Goal: Task Accomplishment & Management: Use online tool/utility

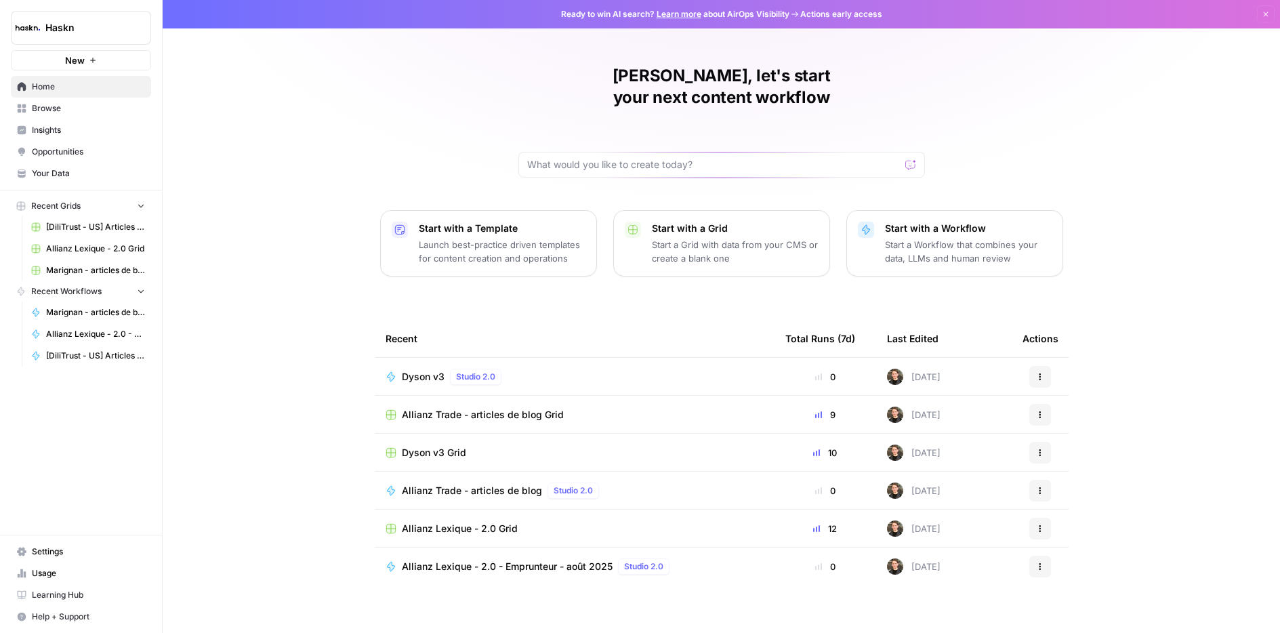
click at [349, 247] on div "[PERSON_NAME], let's start your next content workflow Start with a Template Lau…" at bounding box center [721, 322] width 1117 height 645
drag, startPoint x: 393, startPoint y: 127, endPoint x: 774, endPoint y: 175, distance: 384.4
click at [394, 127] on div "[PERSON_NAME], let's start your next content workflow Start with a Template Lau…" at bounding box center [721, 322] width 1117 height 645
drag, startPoint x: 258, startPoint y: 345, endPoint x: 295, endPoint y: 345, distance: 37.3
click at [258, 345] on div "[PERSON_NAME], let's start your next content workflow Start with a Template Lau…" at bounding box center [721, 322] width 1117 height 645
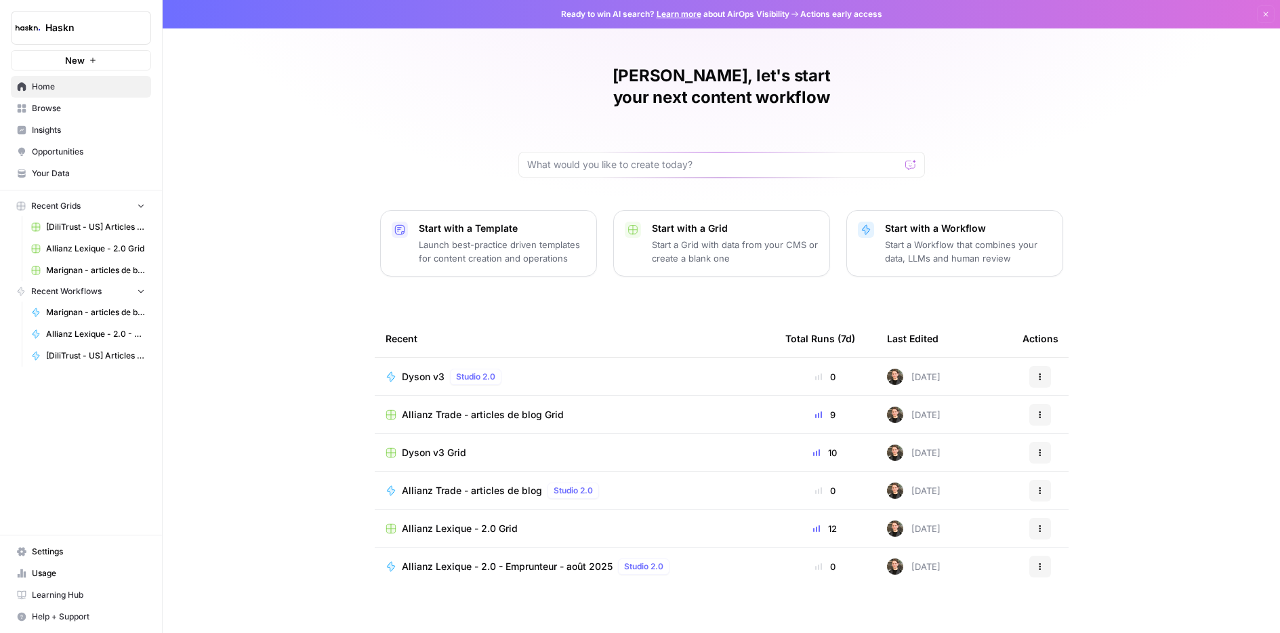
click at [1153, 235] on div "[PERSON_NAME], let's start your next content workflow Start with a Template Lau…" at bounding box center [721, 322] width 1117 height 645
click at [325, 140] on div "[PERSON_NAME], let's start your next content workflow Start with a Template Lau…" at bounding box center [721, 322] width 1117 height 645
click at [993, 165] on div "[PERSON_NAME], let's start your next content workflow Start with a Template Lau…" at bounding box center [721, 322] width 1117 height 645
click at [346, 501] on div "[PERSON_NAME], let's start your next content workflow Start with a Template Lau…" at bounding box center [721, 322] width 1117 height 645
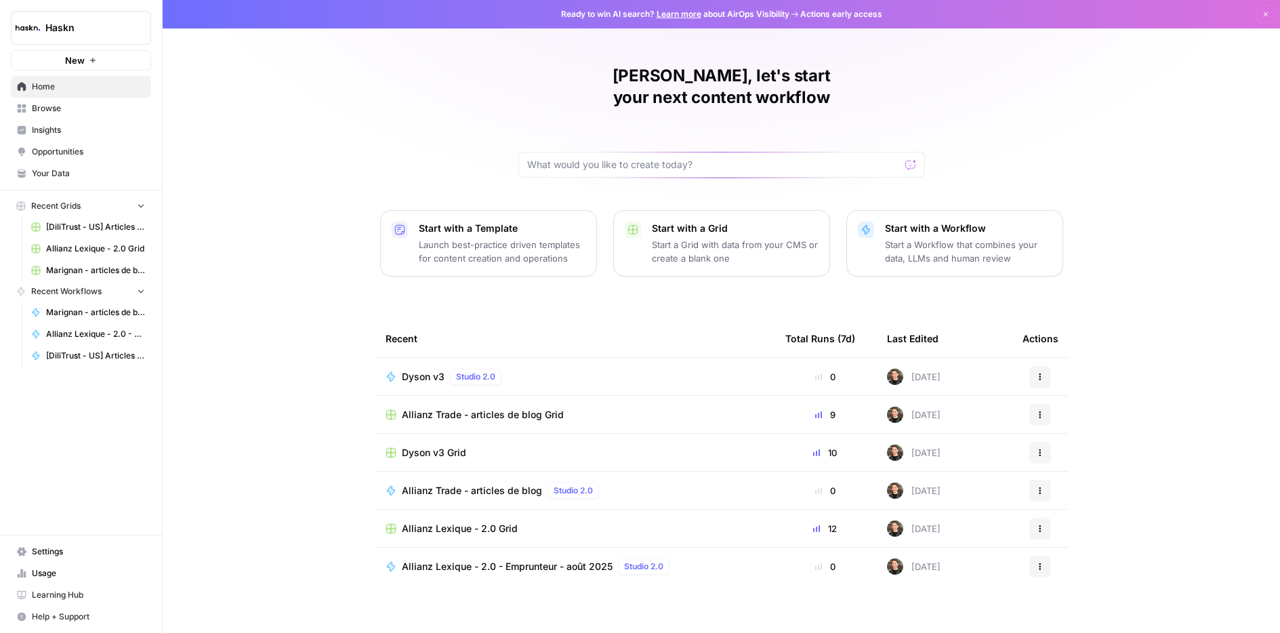
click at [419, 370] on span "Dyson v3" at bounding box center [423, 377] width 43 height 14
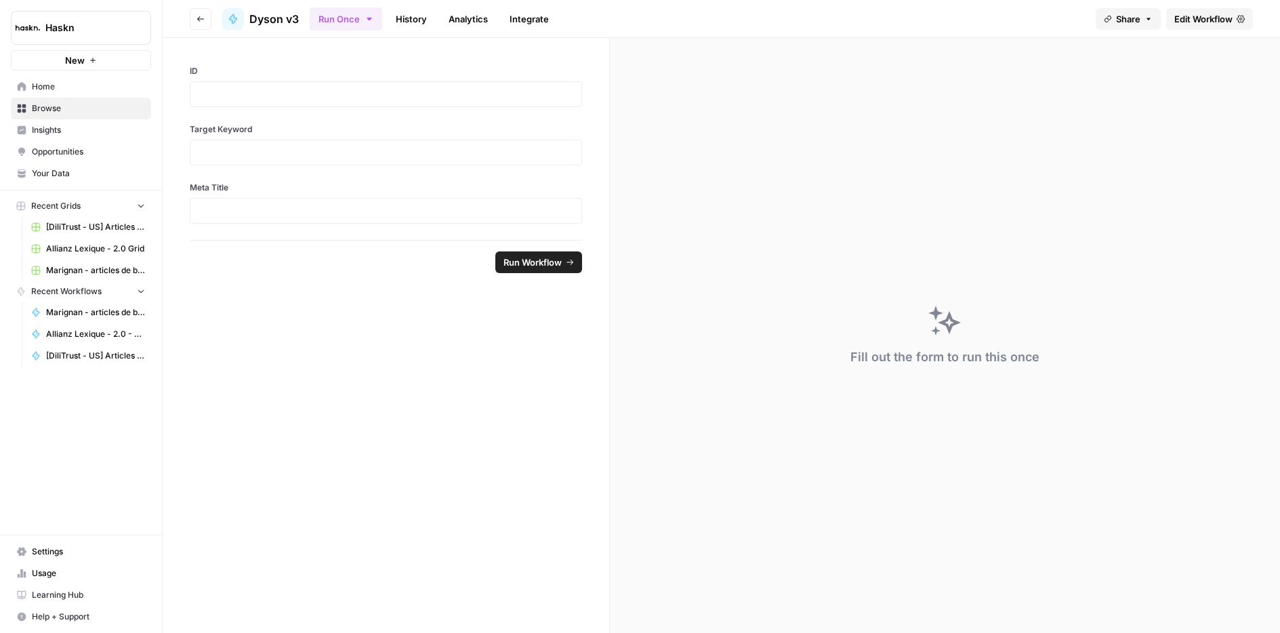
click at [205, 21] on button "Go back" at bounding box center [201, 19] width 22 height 22
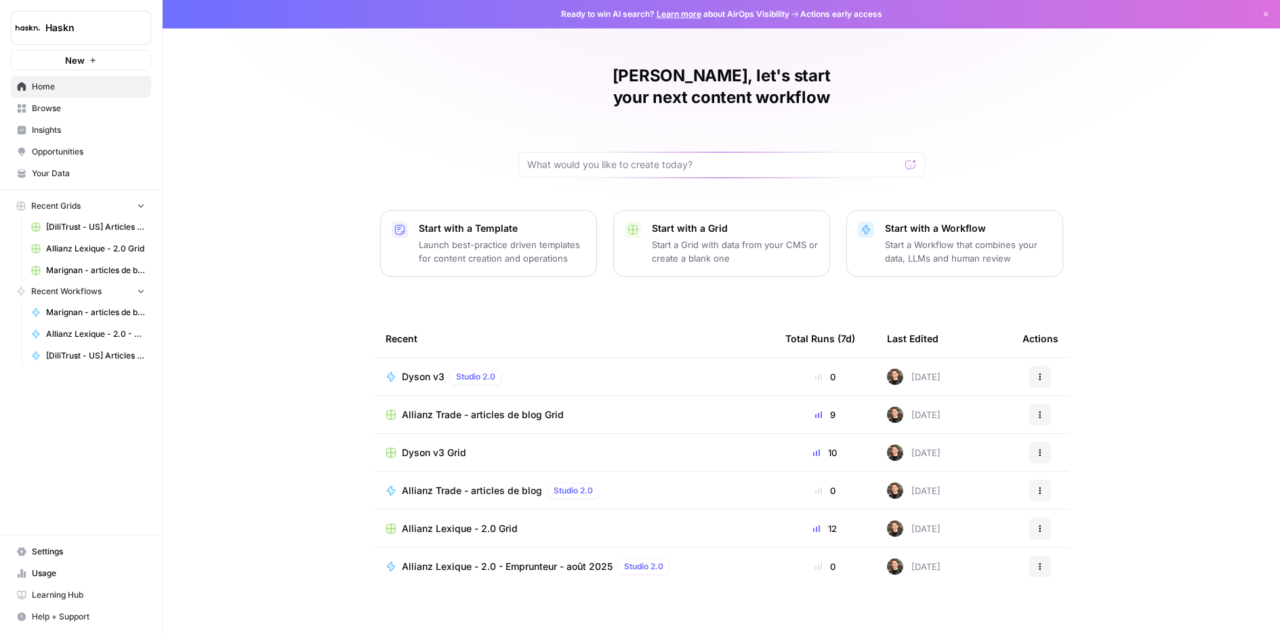
click at [471, 446] on div "Dyson v3 Grid" at bounding box center [574, 453] width 378 height 14
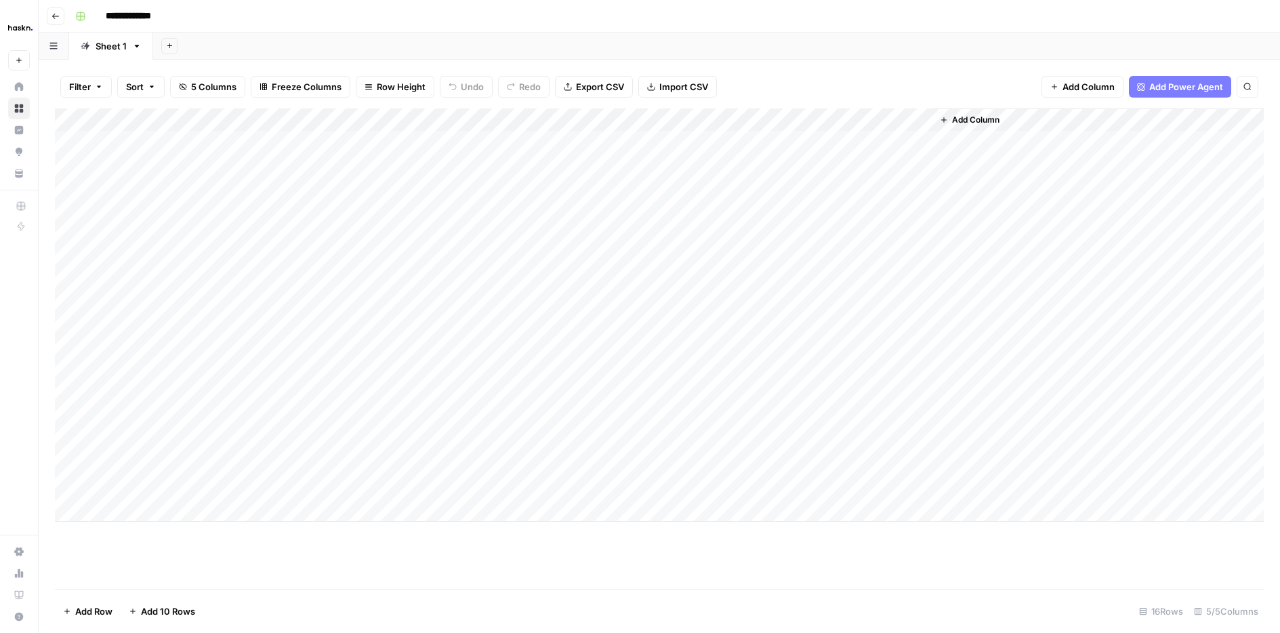
click at [907, 328] on div "Add Column" at bounding box center [659, 314] width 1209 height 413
click at [920, 325] on div "Add Column" at bounding box center [659, 314] width 1209 height 413
click at [795, 325] on div "Add Column" at bounding box center [659, 314] width 1209 height 413
click at [853, 353] on div "Add Column" at bounding box center [659, 314] width 1209 height 413
drag, startPoint x: 864, startPoint y: 628, endPoint x: 884, endPoint y: 628, distance: 19.6
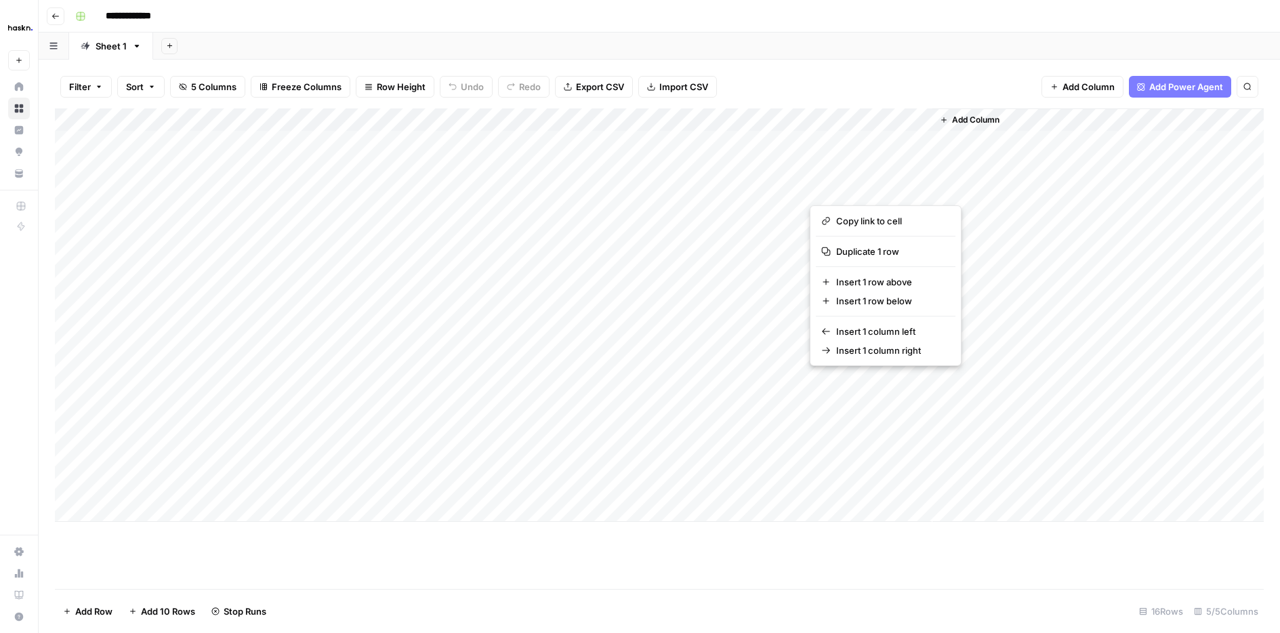
click at [923, 438] on div "Add Column" at bounding box center [659, 314] width 1209 height 413
click at [894, 354] on div "Add Column" at bounding box center [659, 314] width 1209 height 413
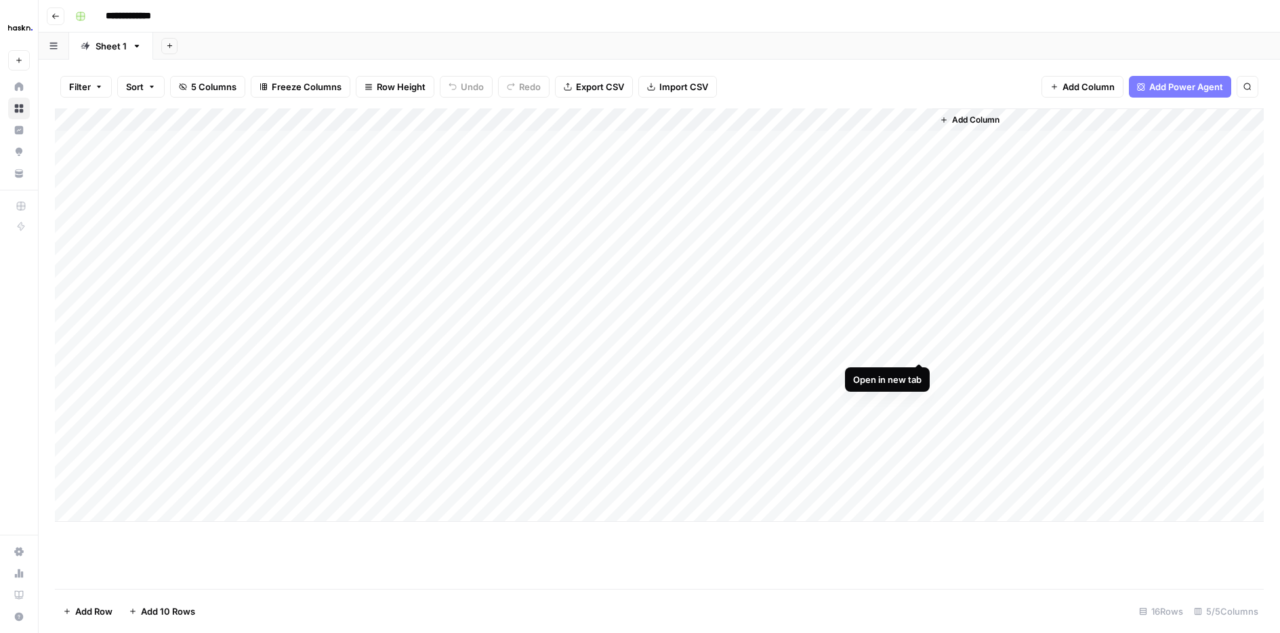
click at [921, 345] on div "Add Column" at bounding box center [659, 314] width 1209 height 413
click at [880, 323] on div "Add Column" at bounding box center [659, 314] width 1209 height 413
click at [921, 322] on div "Add Column" at bounding box center [659, 314] width 1209 height 413
click at [795, 325] on div "Add Column" at bounding box center [659, 314] width 1209 height 413
click at [862, 354] on div "Add Column" at bounding box center [659, 314] width 1209 height 413
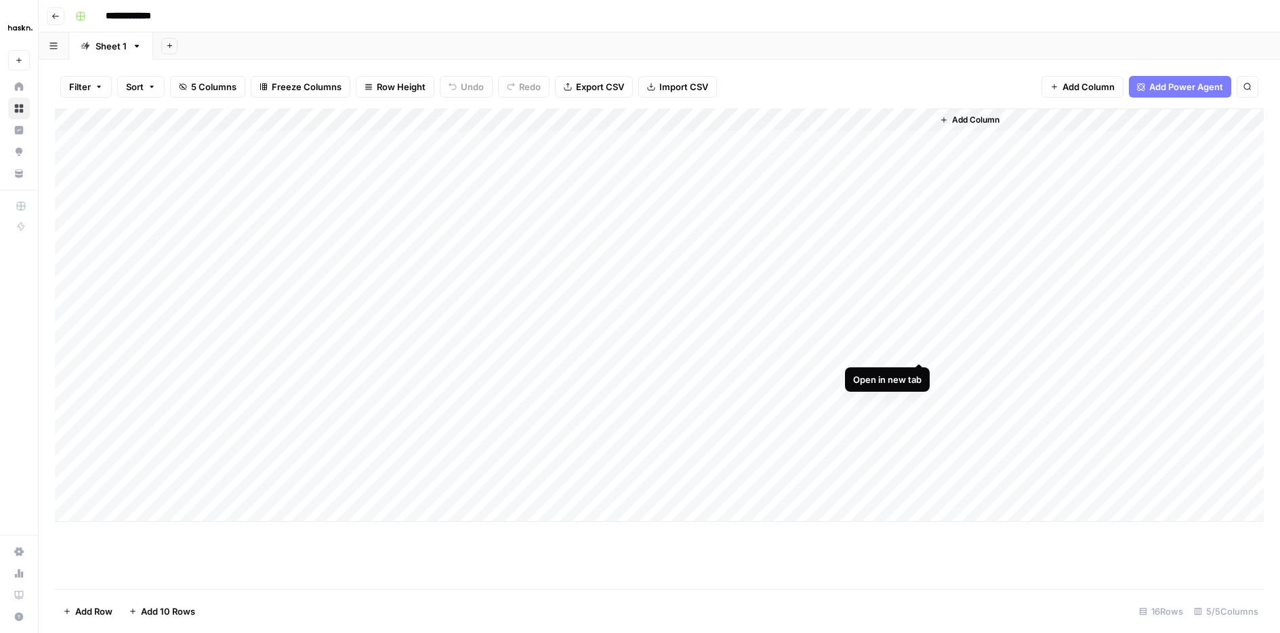
click at [919, 349] on div "Add Column" at bounding box center [659, 314] width 1209 height 413
